Goal: Transaction & Acquisition: Purchase product/service

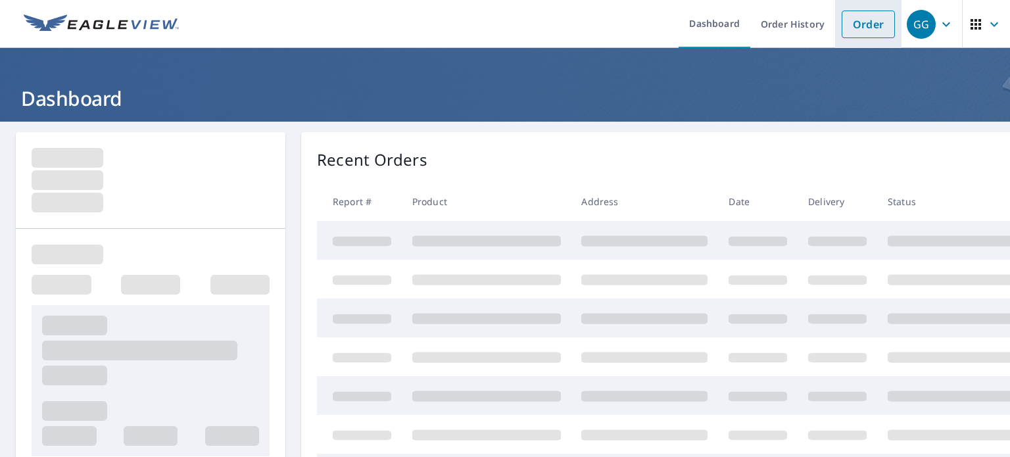
click at [841, 26] on link "Order" at bounding box center [867, 25] width 53 height 28
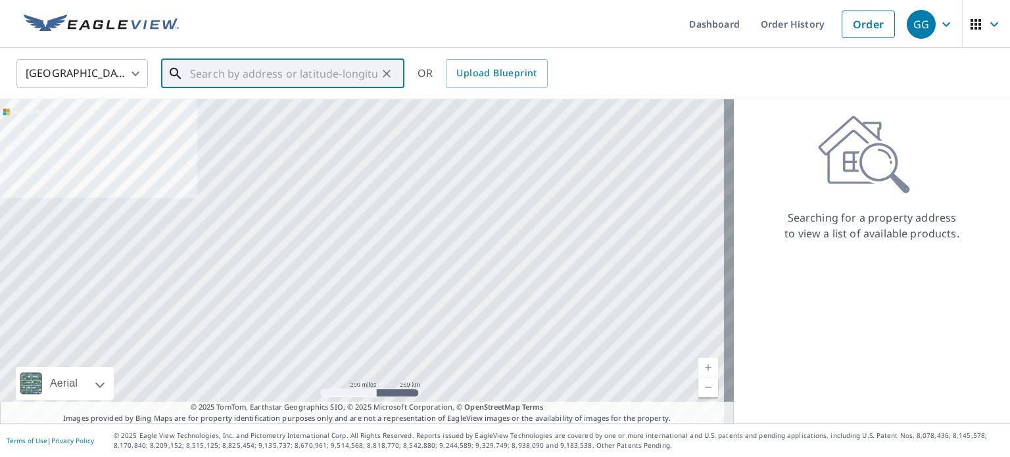
click at [335, 82] on input "text" at bounding box center [283, 73] width 187 height 37
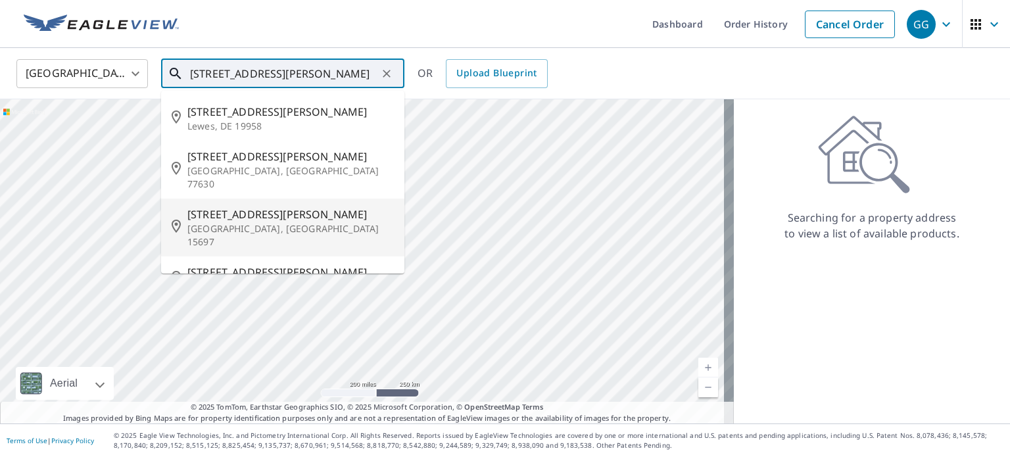
click at [310, 206] on span "[STREET_ADDRESS][PERSON_NAME]" at bounding box center [290, 214] width 206 height 16
type input "[STREET_ADDRESS][PERSON_NAME]"
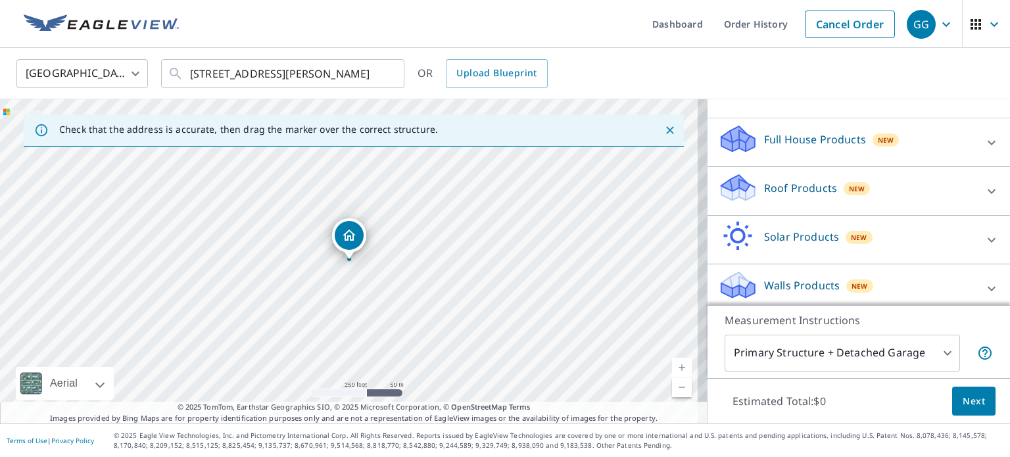
scroll to position [124, 0]
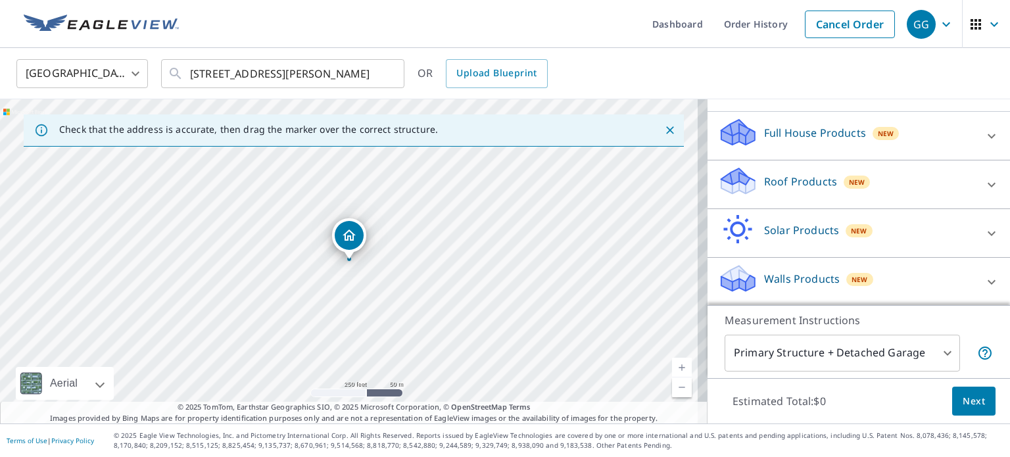
click at [775, 189] on div "Roof Products New" at bounding box center [847, 184] width 258 height 37
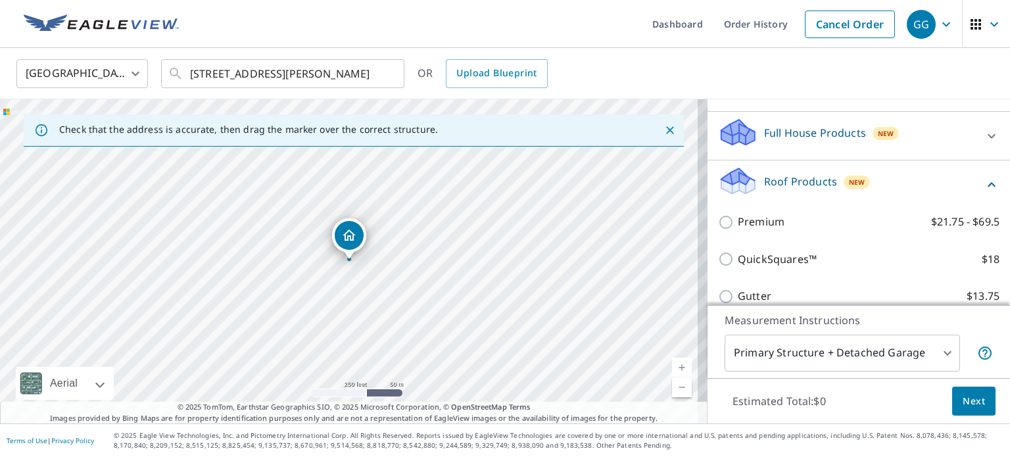
scroll to position [189, 0]
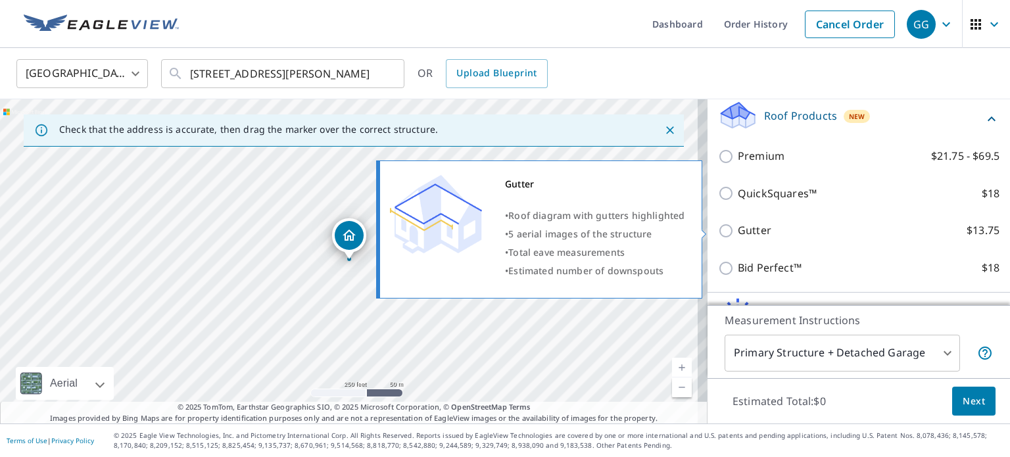
click at [761, 225] on label "Gutter $13.75" at bounding box center [869, 230] width 262 height 16
click at [738, 225] on input "Gutter $13.75" at bounding box center [728, 231] width 20 height 16
checkbox input "true"
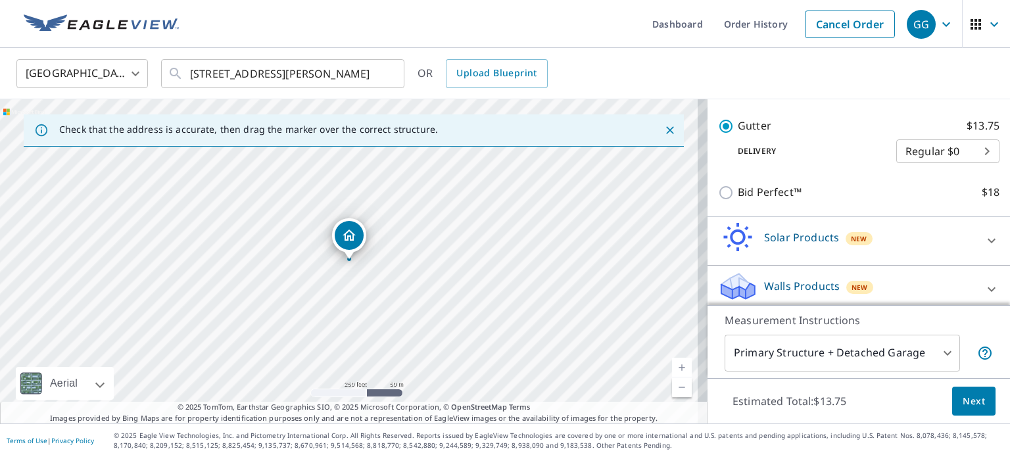
scroll to position [315, 0]
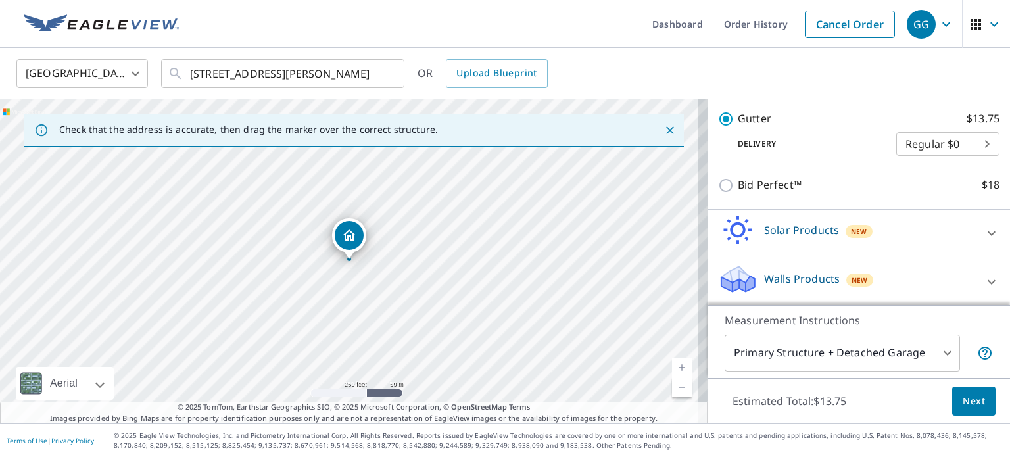
click at [952, 398] on button "Next" at bounding box center [973, 402] width 43 height 30
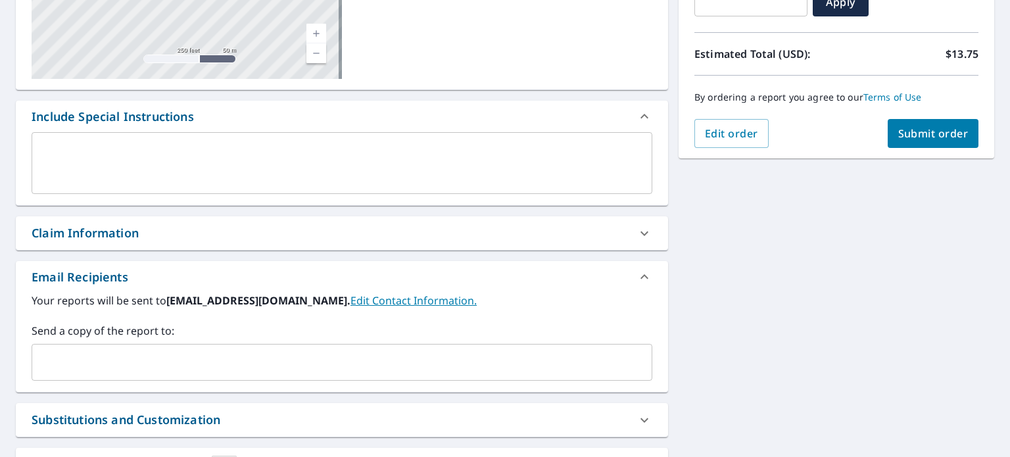
scroll to position [329, 0]
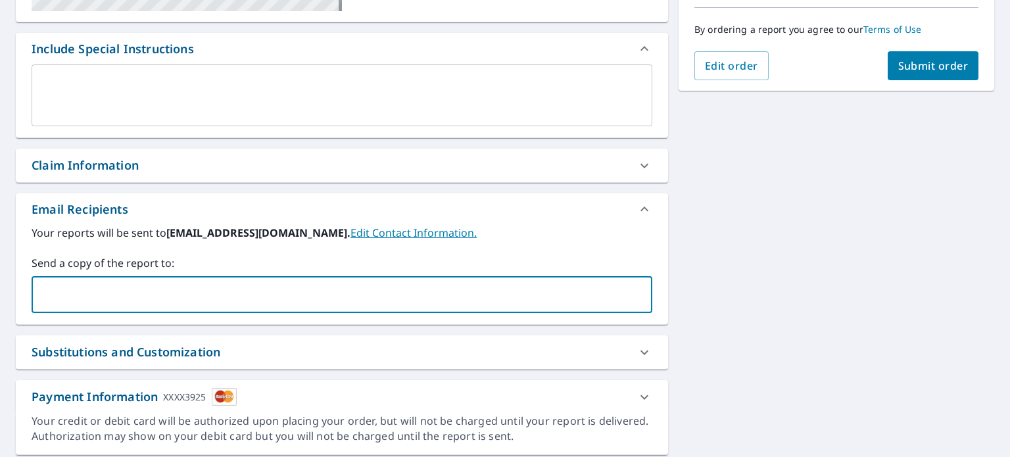
click at [358, 284] on input "text" at bounding box center [331, 294] width 589 height 25
type input "[EMAIL_ADDRESS][DOMAIN_NAME]"
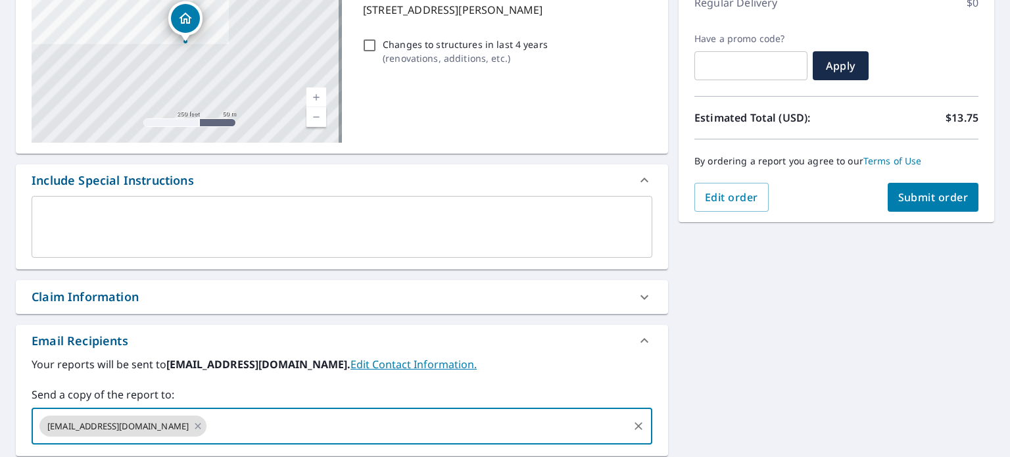
scroll to position [131, 0]
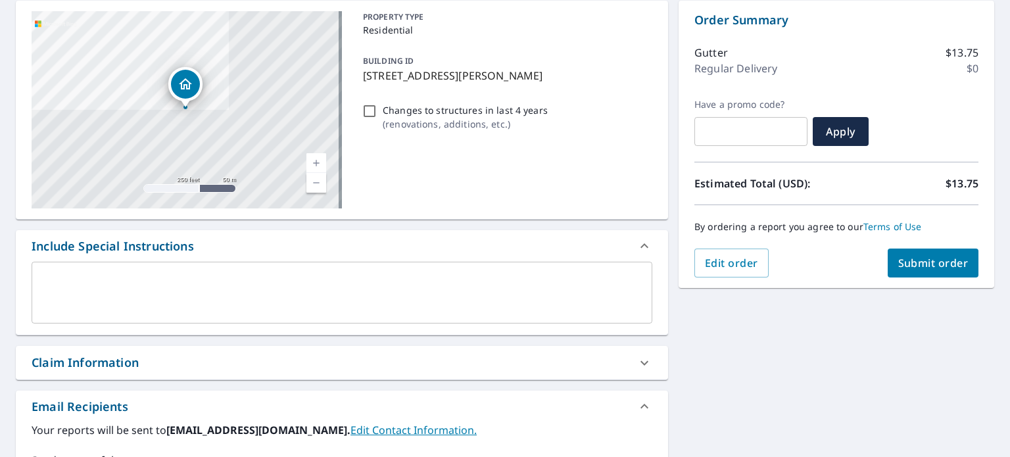
click at [916, 270] on span "Submit order" at bounding box center [933, 263] width 70 height 14
